Goal: Information Seeking & Learning: Learn about a topic

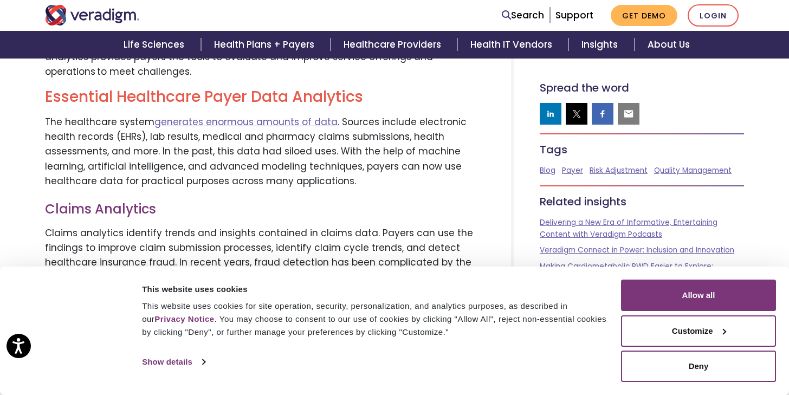
scroll to position [1000, 0]
